Goal: Task Accomplishment & Management: Complete application form

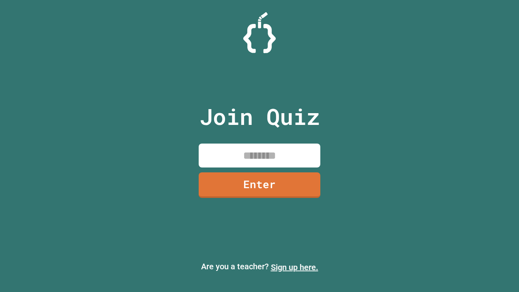
click at [295, 267] on link "Sign up here." at bounding box center [294, 267] width 47 height 10
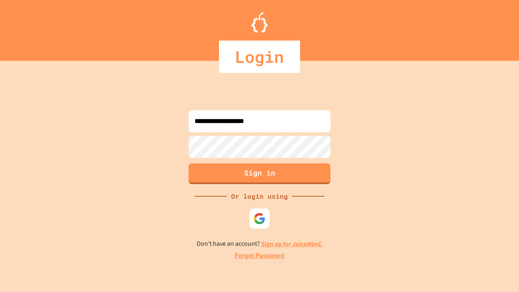
type input "**********"
